Goal: Task Accomplishment & Management: Manage account settings

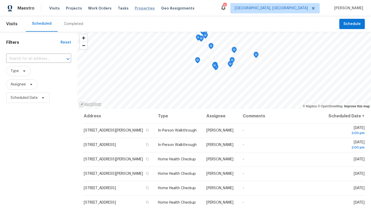
click at [140, 9] on span "Properties" at bounding box center [145, 8] width 20 height 5
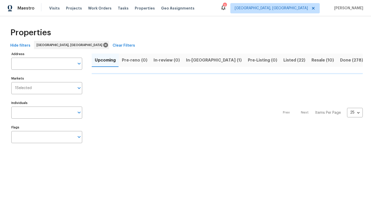
click at [191, 58] on span "In-reno (1)" at bounding box center [214, 60] width 56 height 7
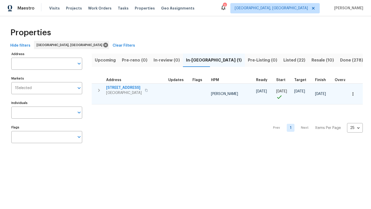
click at [136, 88] on span "11632 Copper Ave NE" at bounding box center [124, 87] width 36 height 5
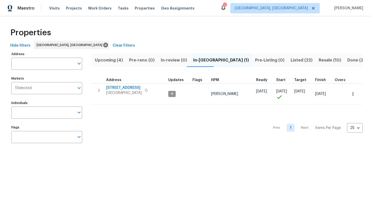
click at [319, 61] on span "Resale (10)" at bounding box center [330, 60] width 22 height 7
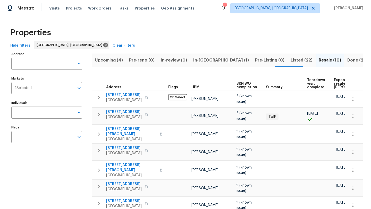
click at [254, 74] on th "BRN WO completion" at bounding box center [248, 82] width 29 height 18
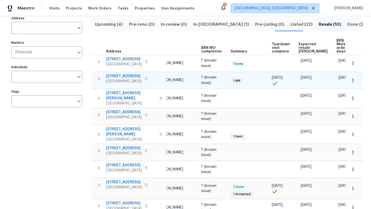
scroll to position [31, 0]
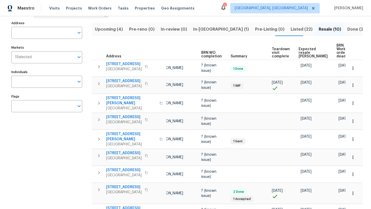
click at [109, 27] on span "Upcoming (4)" at bounding box center [109, 29] width 28 height 7
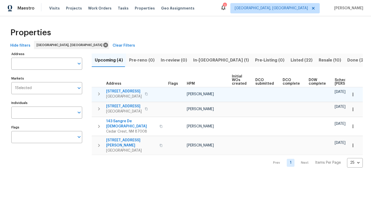
click at [352, 93] on icon "button" at bounding box center [352, 94] width 5 height 5
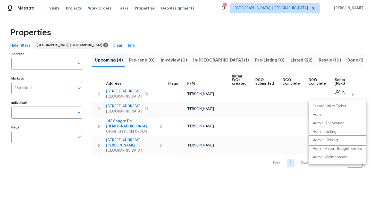
click at [333, 140] on p "Admin: Closing" at bounding box center [325, 140] width 25 height 5
click at [318, 115] on p "Admin" at bounding box center [318, 114] width 11 height 5
click at [168, 19] on div at bounding box center [185, 104] width 371 height 209
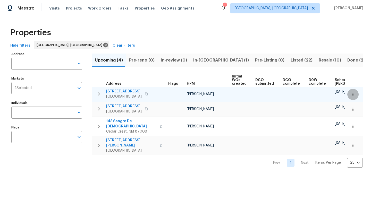
click at [354, 95] on icon "button" at bounding box center [352, 94] width 5 height 5
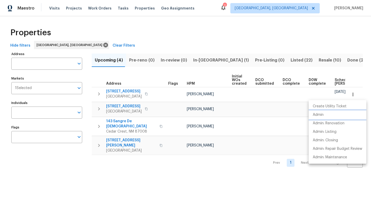
click at [318, 116] on p "Admin" at bounding box center [318, 114] width 11 height 5
click at [131, 21] on div at bounding box center [185, 104] width 371 height 209
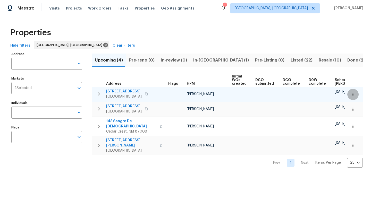
click at [353, 96] on icon "button" at bounding box center [352, 94] width 5 height 5
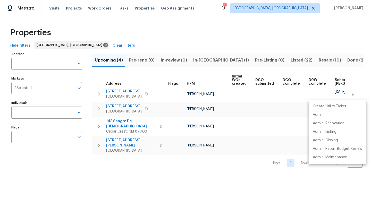
click at [322, 114] on p "Admin" at bounding box center [318, 114] width 11 height 5
click at [155, 26] on div at bounding box center [185, 104] width 371 height 209
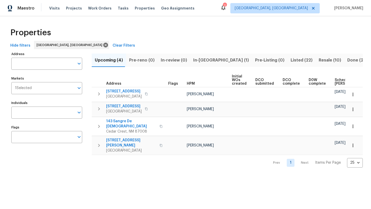
click at [226, 8] on div "1" at bounding box center [225, 5] width 4 height 5
click at [226, 8] on icon at bounding box center [223, 7] width 6 height 6
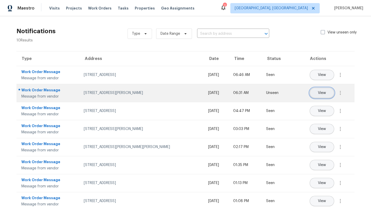
click at [324, 93] on span "View" at bounding box center [322, 93] width 8 height 4
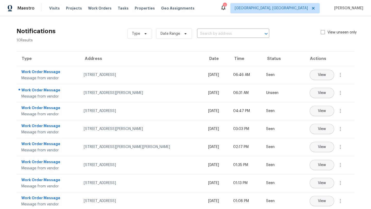
click at [110, 24] on div "Notifications 10 Results Type Date Range ​ View unseen only Type Address Date T…" at bounding box center [185, 133] width 371 height 234
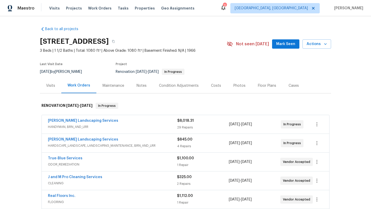
click at [289, 45] on span "Mark Seen" at bounding box center [285, 44] width 19 height 6
click at [287, 45] on span "Mark Seen" at bounding box center [285, 44] width 19 height 6
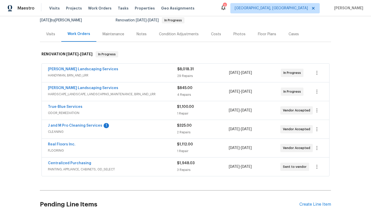
scroll to position [62, 0]
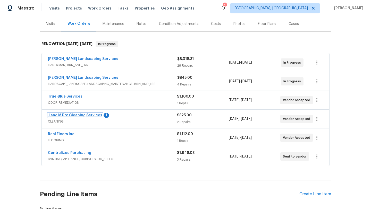
click at [86, 115] on link "J and M Pro Cleaning Services" at bounding box center [75, 116] width 54 height 4
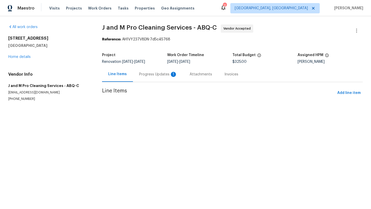
click at [181, 74] on div "Progress Updates 1" at bounding box center [158, 74] width 50 height 15
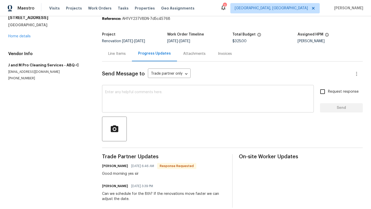
scroll to position [28, 0]
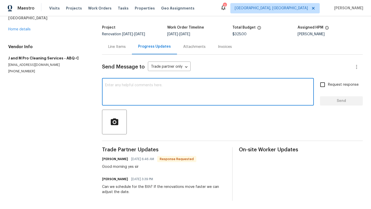
click at [111, 86] on textarea at bounding box center [208, 92] width 206 height 18
type textarea "Thank you"
click at [335, 100] on span "Send" at bounding box center [341, 101] width 35 height 6
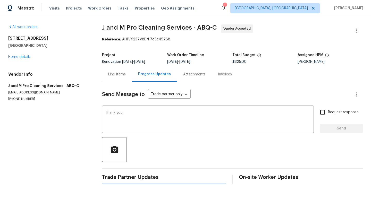
scroll to position [0, 0]
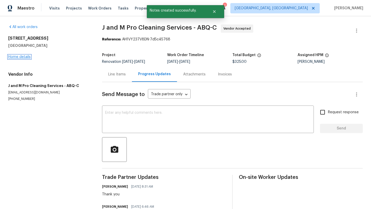
click at [22, 56] on link "Home details" at bounding box center [19, 57] width 22 height 4
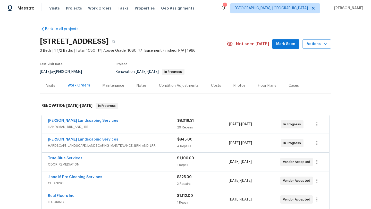
click at [140, 86] on div "Notes" at bounding box center [142, 85] width 10 height 5
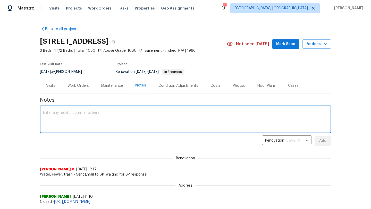
click at [50, 112] on textarea at bounding box center [185, 120] width 285 height 18
type textarea "GC has started project and is preparing for paint. Appliances have been deliver…"
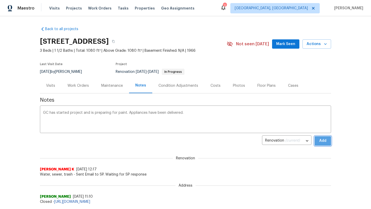
click at [323, 143] on span "Add" at bounding box center [323, 141] width 8 height 6
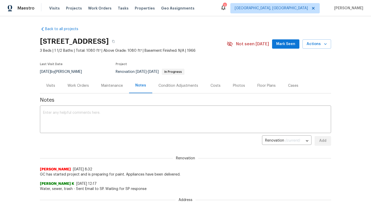
click at [285, 44] on span "Mark Seen" at bounding box center [285, 44] width 19 height 6
click at [80, 86] on div "Work Orders" at bounding box center [77, 85] width 21 height 5
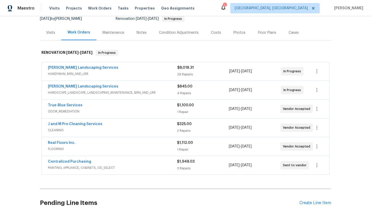
scroll to position [62, 0]
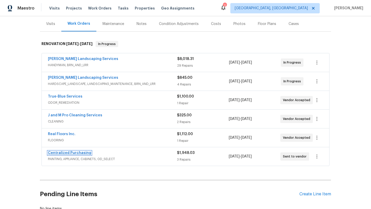
click at [74, 154] on link "Centralized Purchasing" at bounding box center [69, 153] width 43 height 4
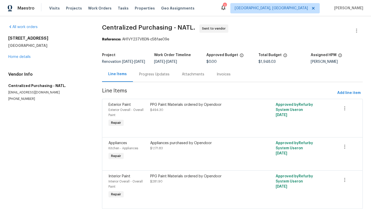
click at [186, 94] on span "Line Items" at bounding box center [218, 93] width 233 height 10
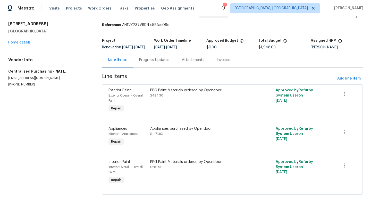
scroll to position [19, 0]
click at [23, 41] on link "Home details" at bounding box center [19, 43] width 22 height 4
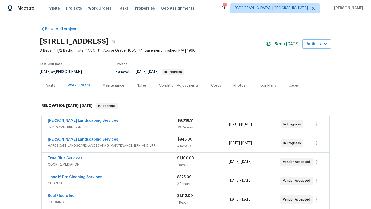
click at [214, 86] on div "Costs" at bounding box center [216, 85] width 10 height 5
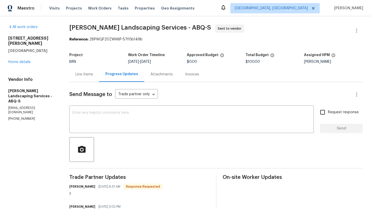
click at [259, 143] on div at bounding box center [215, 149] width 293 height 25
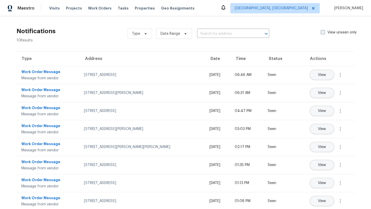
click at [323, 33] on span at bounding box center [323, 32] width 4 height 4
click at [323, 33] on input "View unseen only" at bounding box center [322, 31] width 3 height 3
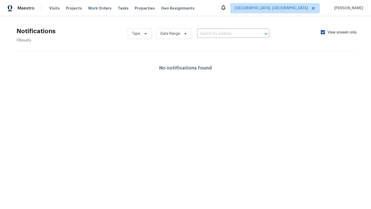
click at [323, 33] on span at bounding box center [323, 32] width 4 height 4
click at [323, 33] on input "View unseen only" at bounding box center [322, 31] width 3 height 3
checkbox input "false"
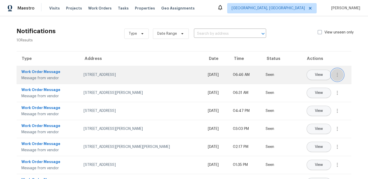
click at [337, 76] on icon "button" at bounding box center [337, 75] width 6 height 6
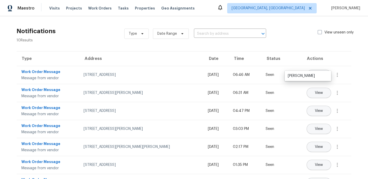
click at [283, 39] on div "Type Date Range ​ View unseen only" at bounding box center [241, 33] width 235 height 19
click at [135, 8] on span "Properties" at bounding box center [145, 8] width 20 height 5
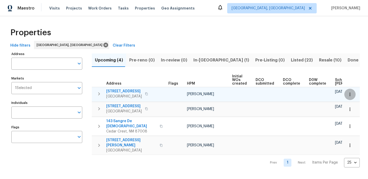
click at [351, 95] on icon "button" at bounding box center [349, 94] width 5 height 5
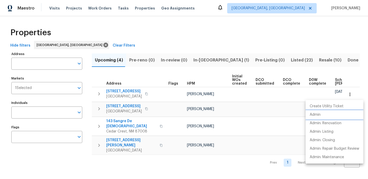
click at [317, 115] on p "Admin" at bounding box center [314, 114] width 11 height 5
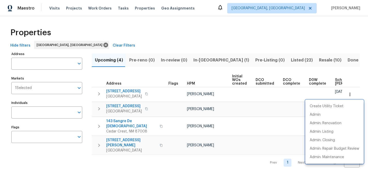
click at [132, 25] on div at bounding box center [184, 89] width 368 height 179
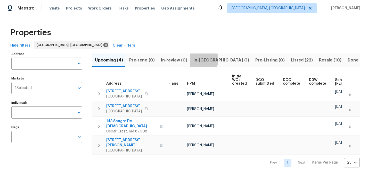
click at [193, 59] on span "In-reno (1)" at bounding box center [221, 60] width 56 height 7
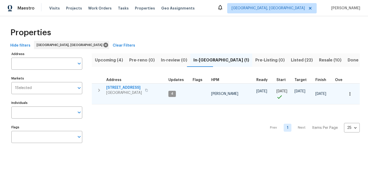
click at [122, 88] on span "11632 Copper Ave NE" at bounding box center [124, 87] width 36 height 5
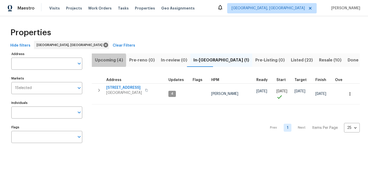
click at [108, 60] on span "Upcoming (4)" at bounding box center [109, 60] width 28 height 7
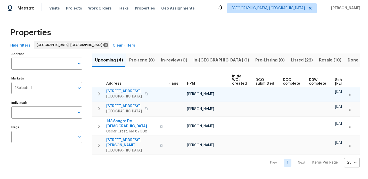
click at [122, 92] on span "3108 19th Ave SE" at bounding box center [124, 91] width 36 height 5
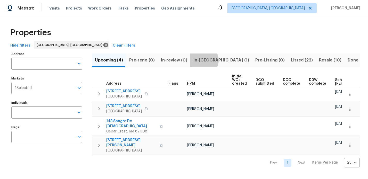
click at [200, 60] on span "In-reno (1)" at bounding box center [221, 60] width 56 height 7
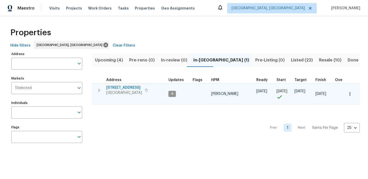
click at [122, 88] on span "11632 Copper Ave NE" at bounding box center [124, 87] width 36 height 5
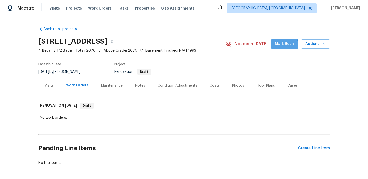
click at [280, 45] on span "Mark Seen" at bounding box center [284, 44] width 19 height 6
click at [140, 86] on div "Notes" at bounding box center [140, 85] width 10 height 5
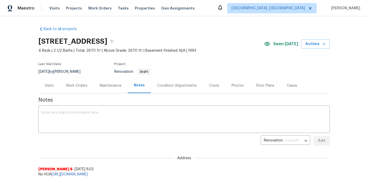
click at [177, 85] on div "Condition Adjustments" at bounding box center [177, 85] width 40 height 5
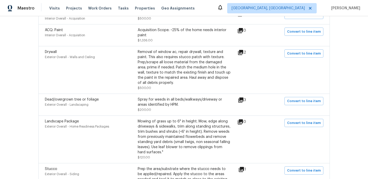
scroll to position [124, 0]
click at [243, 52] on icon at bounding box center [240, 51] width 5 height 5
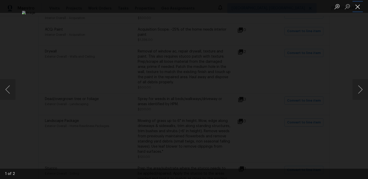
click at [356, 8] on button "Close lightbox" at bounding box center [357, 6] width 10 height 9
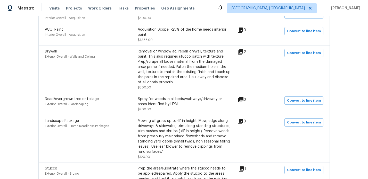
click at [280, 130] on span at bounding box center [272, 138] width 20 height 41
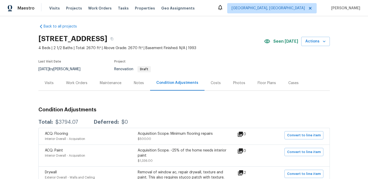
scroll to position [0, 0]
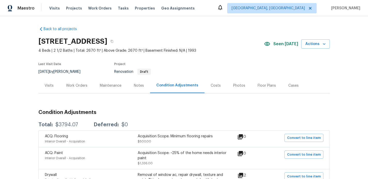
click at [236, 84] on div "Photos" at bounding box center [239, 85] width 12 height 5
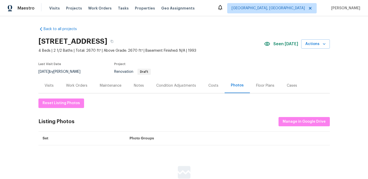
click at [209, 86] on div "Costs" at bounding box center [213, 85] width 10 height 5
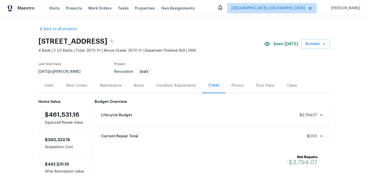
click at [50, 87] on div "Visits" at bounding box center [49, 85] width 9 height 5
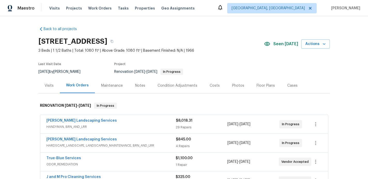
click at [175, 85] on div "Condition Adjustments" at bounding box center [177, 85] width 40 height 5
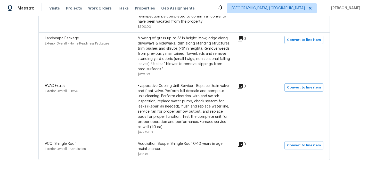
scroll to position [586, 0]
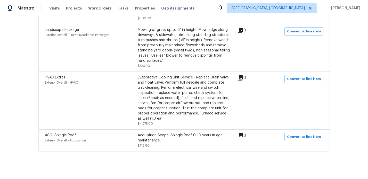
click at [362, 160] on div "Back to all projects [STREET_ADDRESS] 3 Beds | 1 1/2 Baths | Total: 1080 ft² | …" at bounding box center [184, 97] width 368 height 163
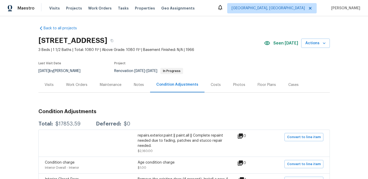
scroll to position [0, 0]
